Goal: Check status: Check status

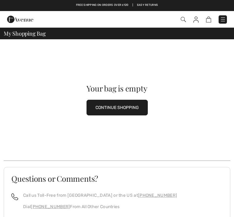
click at [222, 18] on img at bounding box center [223, 19] width 6 height 6
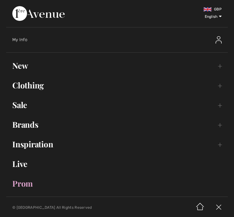
click at [26, 40] on span "My Info" at bounding box center [19, 39] width 15 height 5
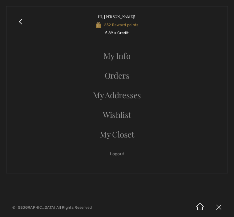
click at [121, 78] on link "Orders" at bounding box center [117, 76] width 209 height 14
click at [119, 78] on link "Orders" at bounding box center [117, 76] width 209 height 14
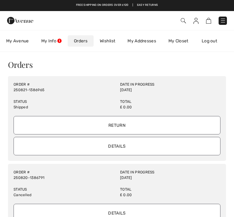
click at [133, 146] on input "Details" at bounding box center [117, 146] width 207 height 18
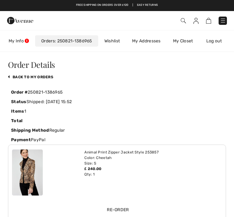
click at [189, 41] on link "My Closet" at bounding box center [183, 40] width 32 height 11
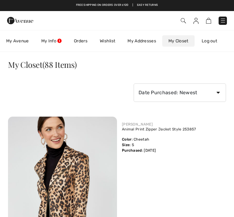
click at [53, 40] on link "My Info" at bounding box center [51, 40] width 33 height 11
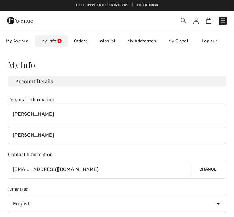
click at [55, 40] on link "My Info" at bounding box center [51, 40] width 33 height 11
click at [184, 39] on link "My Closet" at bounding box center [178, 40] width 32 height 11
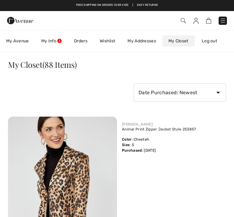
click at [54, 39] on link "My Info" at bounding box center [51, 40] width 33 height 11
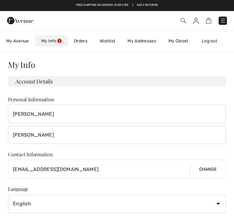
click at [83, 41] on link "Orders" at bounding box center [81, 40] width 26 height 11
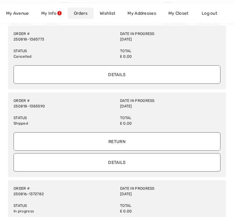
scroll to position [206, 0]
click at [131, 158] on input "Details" at bounding box center [117, 162] width 207 height 18
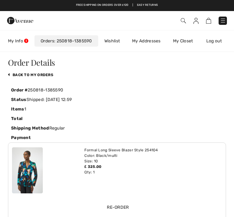
scroll to position [0, 0]
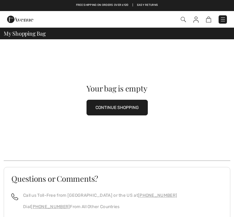
click at [176, 53] on div "Your bag is empty CONTINUE SHOPPING" at bounding box center [117, 99] width 226 height 121
click at [35, 16] on div at bounding box center [49, 19] width 95 height 17
click at [181, 19] on img at bounding box center [183, 19] width 5 height 5
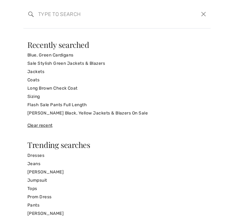
click at [41, 71] on link "Jackets" at bounding box center [116, 72] width 179 height 8
click at [202, 39] on div "New Arrivals - Live Shopping Events Selected items from the event. Live In More…" at bounding box center [117, 123] width 234 height 189
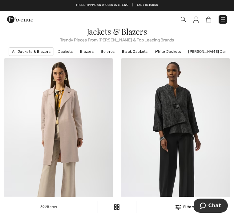
click at [224, 19] on img at bounding box center [223, 19] width 6 height 6
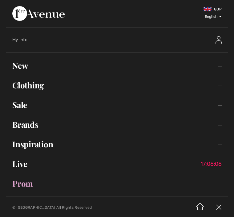
click at [26, 42] on span "My Info" at bounding box center [19, 39] width 15 height 5
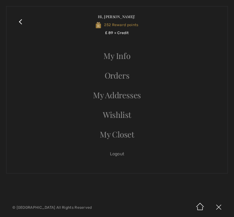
click at [126, 72] on link "Orders" at bounding box center [117, 76] width 209 height 14
click at [124, 77] on link "Orders" at bounding box center [117, 76] width 209 height 14
click at [124, 75] on link "Orders" at bounding box center [117, 76] width 209 height 14
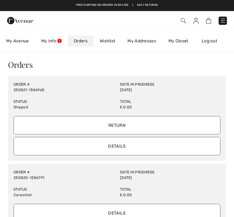
click at [134, 143] on input "Details" at bounding box center [117, 146] width 207 height 18
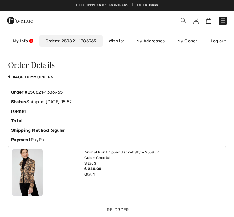
scroll to position [0, 36]
